Goal: Communication & Community: Answer question/provide support

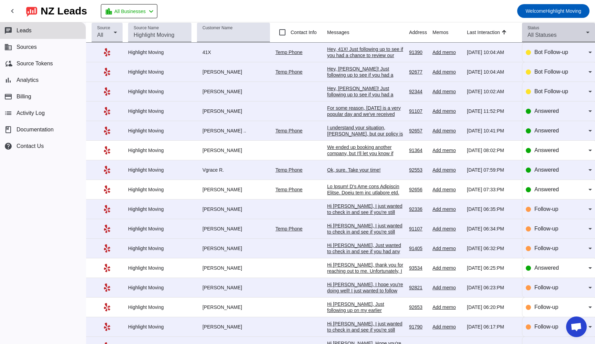
click at [589, 32] on icon at bounding box center [587, 33] width 3 height 2
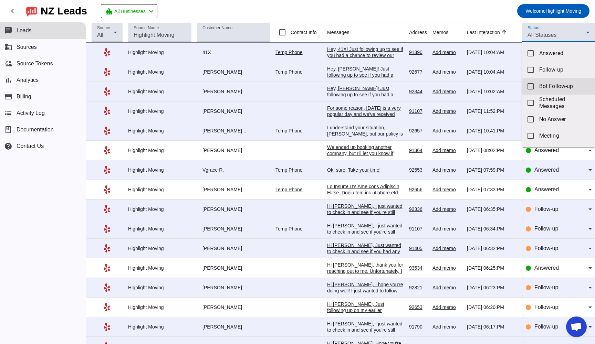
click at [530, 88] on mat-pseudo-checkbox at bounding box center [531, 86] width 6 height 6
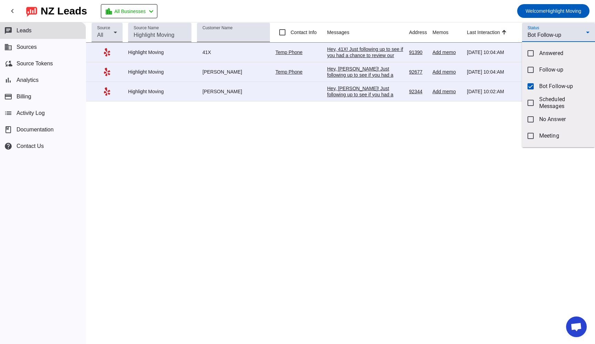
click at [249, 59] on div at bounding box center [297, 172] width 595 height 344
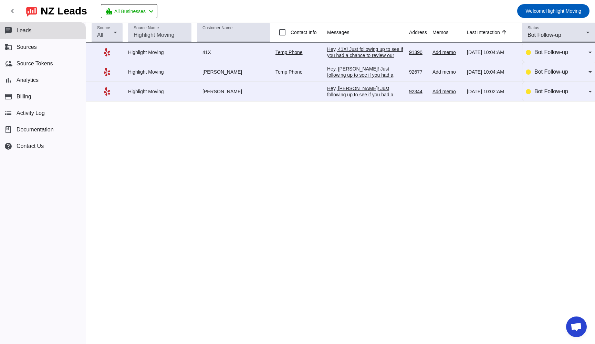
click at [335, 53] on div "Hey, 41X! Just following up to see if you had a chance to review our offer. Let…" at bounding box center [365, 92] width 76 height 93
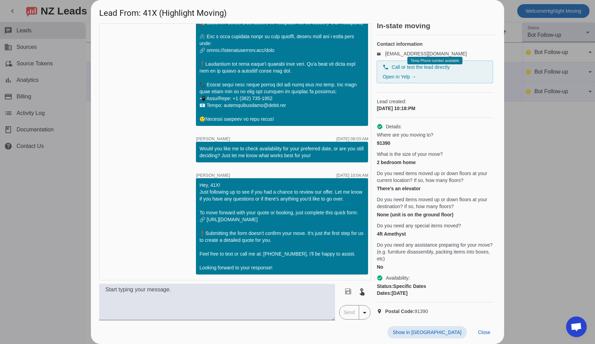
scroll to position [13, 0]
click at [438, 331] on span "Show in [GEOGRAPHIC_DATA]" at bounding box center [427, 333] width 69 height 6
click at [485, 331] on span "Close" at bounding box center [484, 333] width 12 height 6
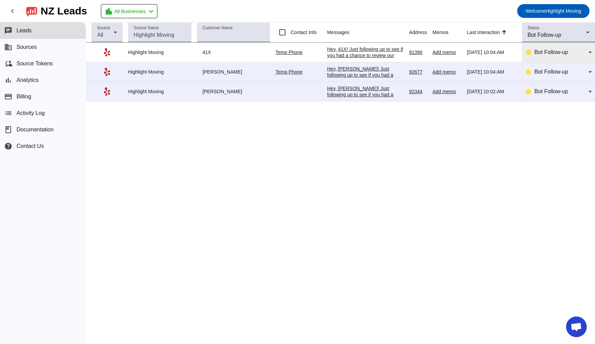
click at [591, 54] on icon at bounding box center [590, 52] width 8 height 8
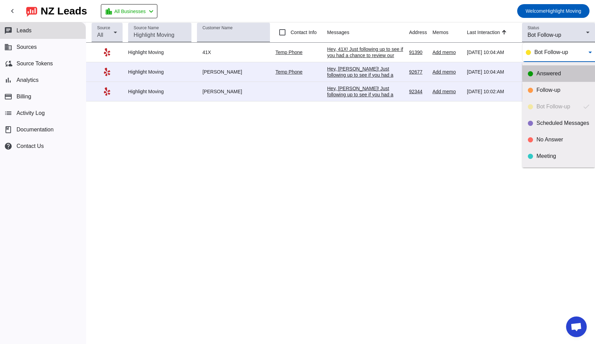
click at [541, 70] on mat-option "Answered" at bounding box center [558, 73] width 73 height 17
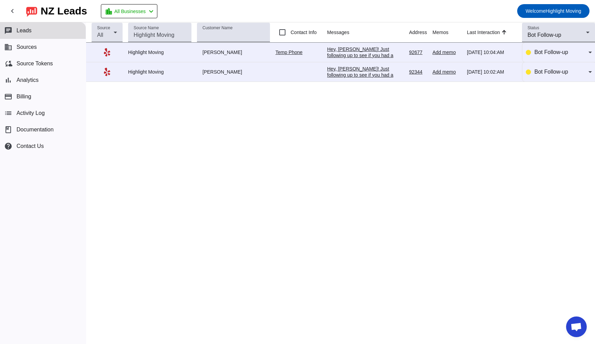
click at [354, 56] on div "Hey, [PERSON_NAME]! Just following up to see if you had a chance to review our …" at bounding box center [365, 95] width 76 height 99
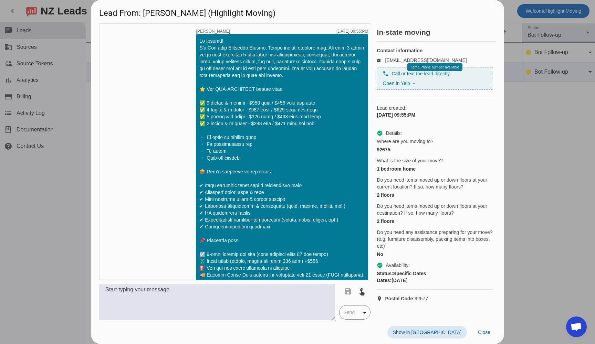
scroll to position [0, 0]
click at [486, 331] on span "Close" at bounding box center [484, 333] width 12 height 6
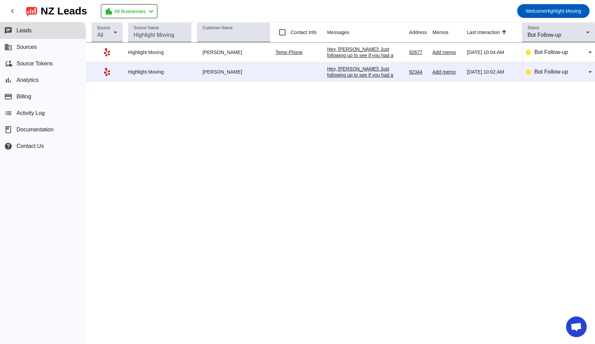
click at [341, 74] on div "Hey, [PERSON_NAME]! Just following up to see if you had a chance to review our …" at bounding box center [365, 115] width 76 height 99
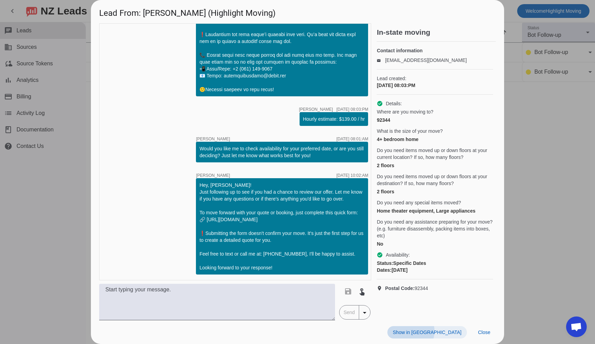
click at [450, 332] on span "Show in [GEOGRAPHIC_DATA]" at bounding box center [427, 333] width 69 height 6
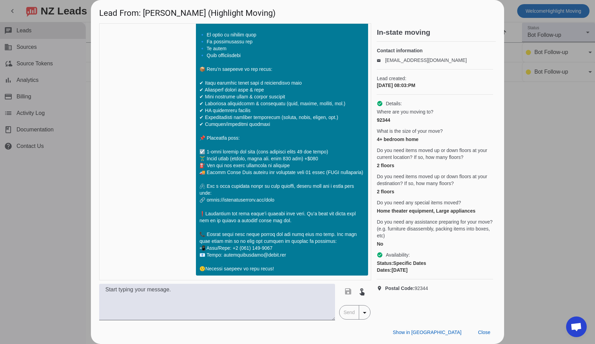
scroll to position [95, 0]
click at [485, 333] on span "Close" at bounding box center [484, 333] width 12 height 6
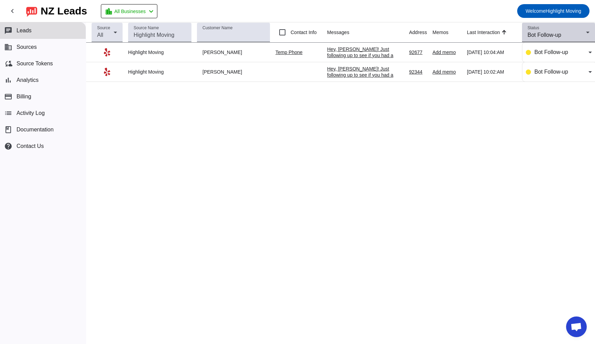
click at [586, 34] on icon at bounding box center [588, 32] width 8 height 8
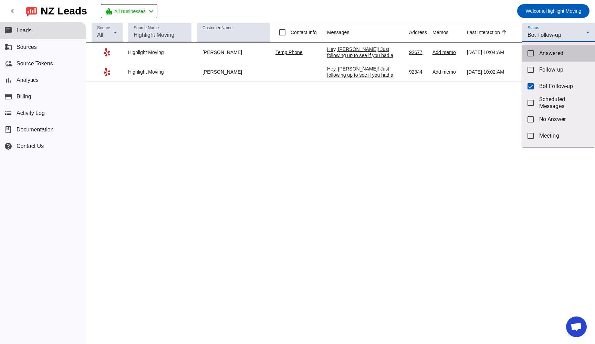
click at [530, 56] on mat-pseudo-checkbox at bounding box center [531, 53] width 6 height 6
click at [532, 86] on mat-pseudo-checkbox at bounding box center [531, 86] width 6 height 6
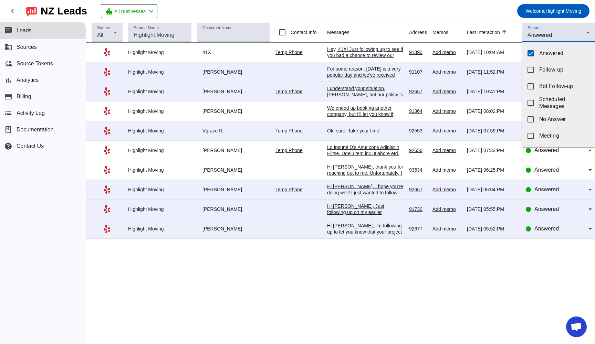
click at [334, 212] on div at bounding box center [297, 172] width 595 height 344
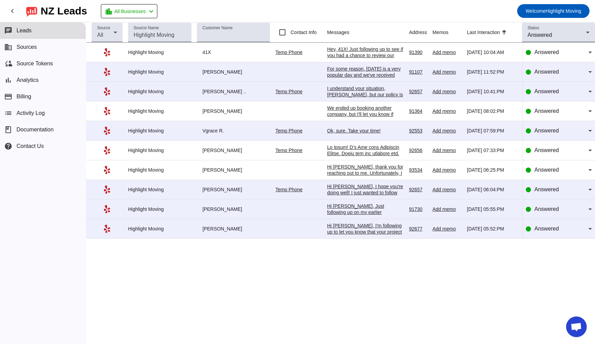
click at [349, 217] on div "Hi [PERSON_NAME], Just following up on my earlier message, we have some availab…" at bounding box center [365, 231] width 76 height 56
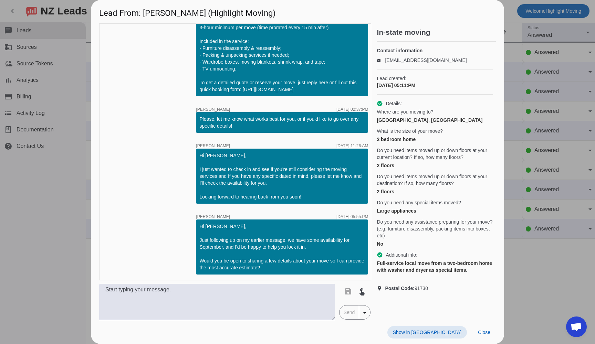
scroll to position [595, 0]
click at [447, 331] on span "Show in [GEOGRAPHIC_DATA]" at bounding box center [427, 333] width 69 height 6
